Goal: Task Accomplishment & Management: Use online tool/utility

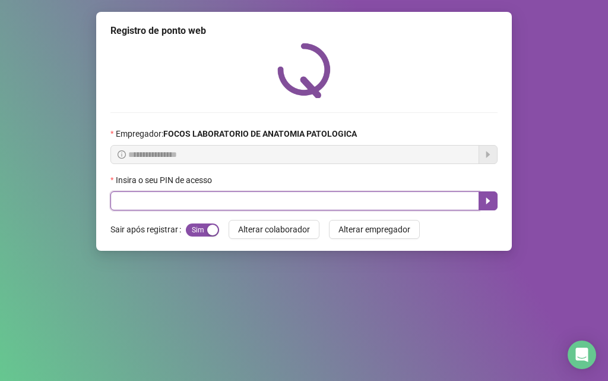
click at [210, 199] on input "text" at bounding box center [294, 200] width 369 height 19
type input "*****"
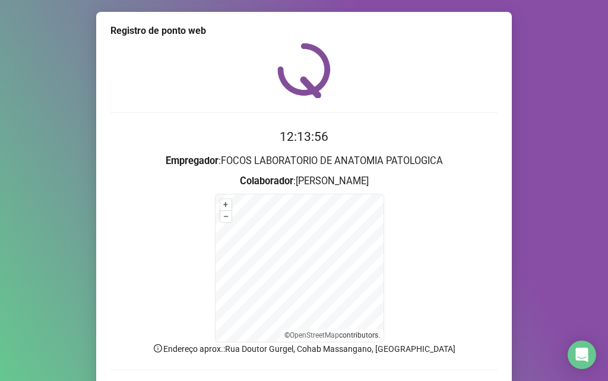
scroll to position [80, 0]
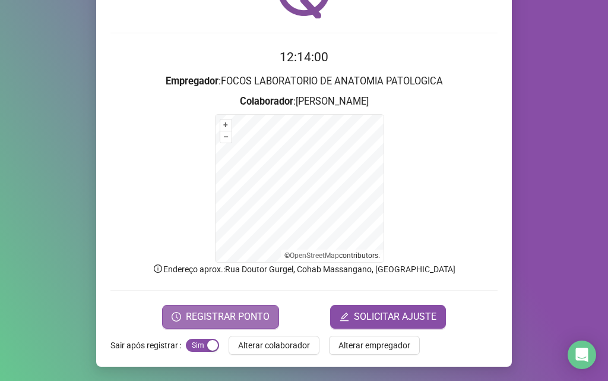
click at [203, 314] on span "REGISTRAR PONTO" at bounding box center [228, 316] width 84 height 14
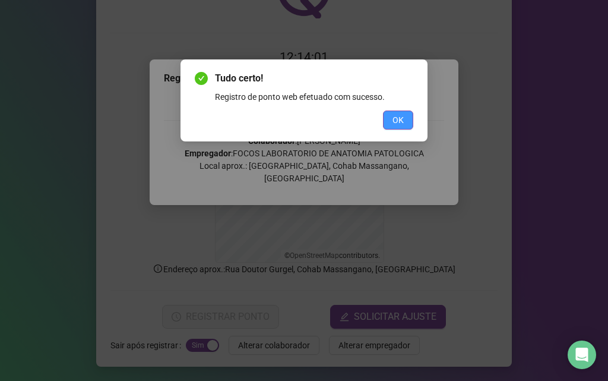
click at [388, 127] on button "OK" at bounding box center [398, 119] width 30 height 19
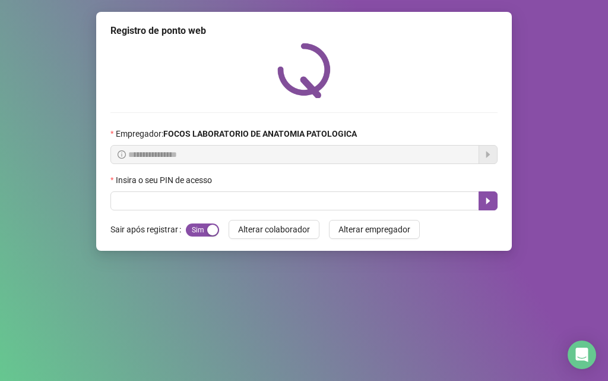
scroll to position [0, 0]
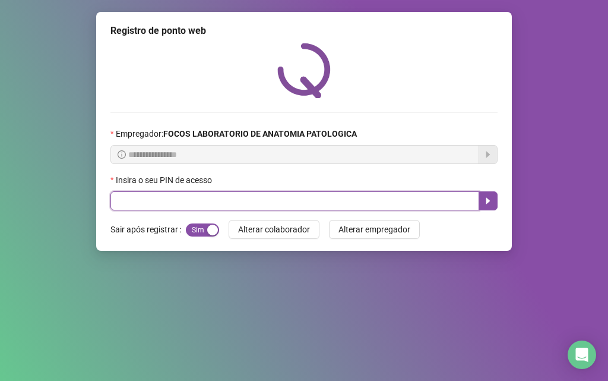
click at [235, 207] on input "text" at bounding box center [294, 200] width 369 height 19
type input "*****"
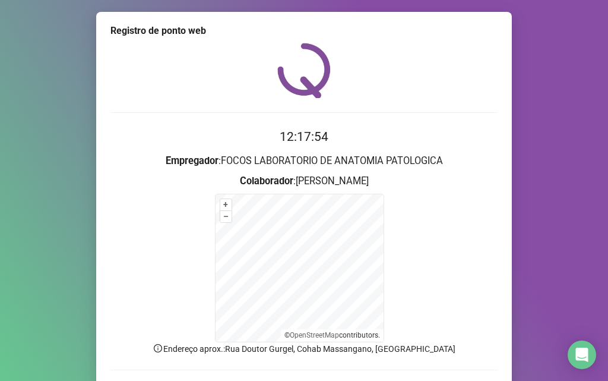
scroll to position [80, 0]
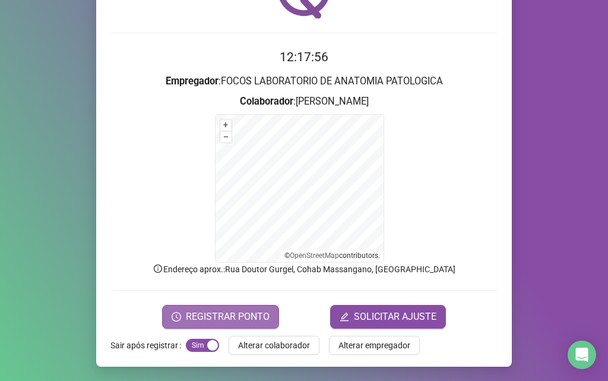
click at [210, 314] on span "REGISTRAR PONTO" at bounding box center [228, 316] width 84 height 14
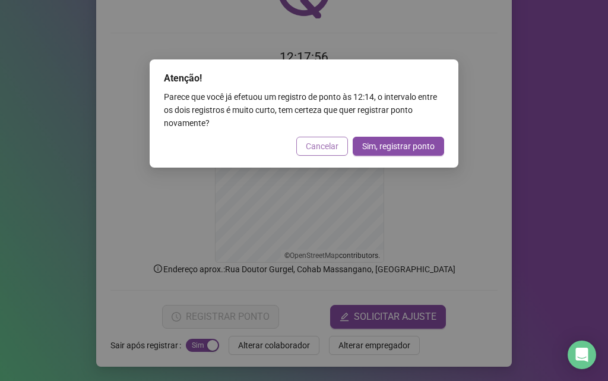
click at [336, 144] on span "Cancelar" at bounding box center [322, 146] width 33 height 13
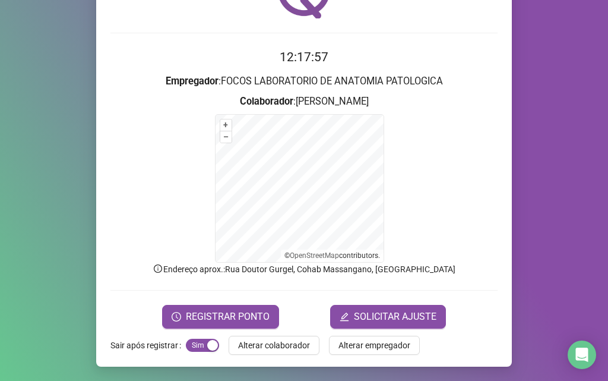
scroll to position [0, 0]
